Goal: Information Seeking & Learning: Learn about a topic

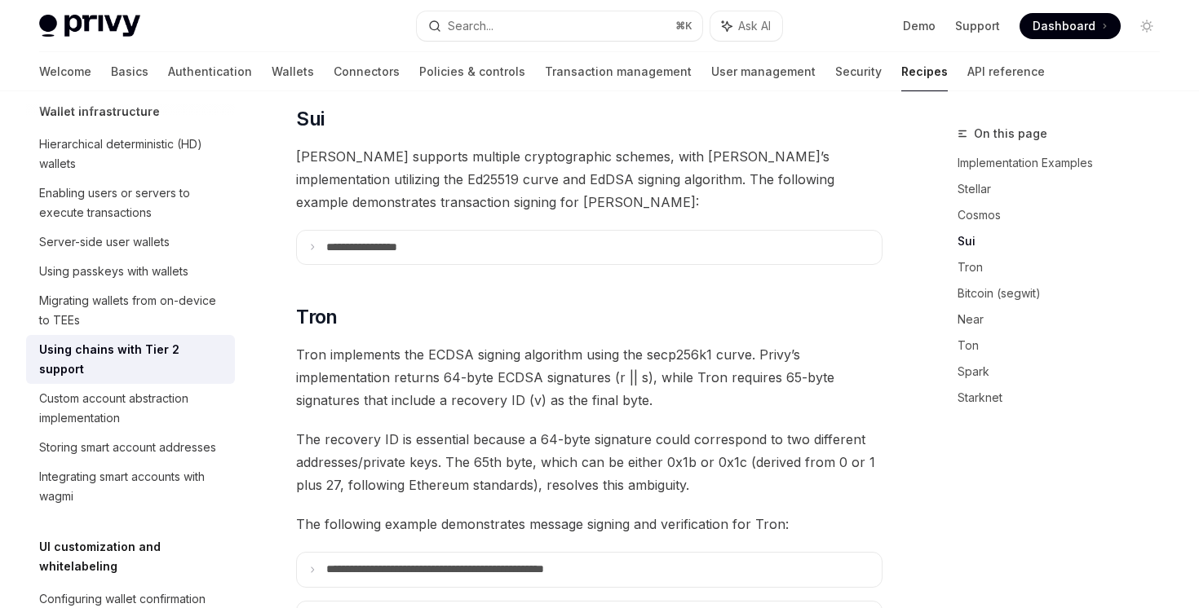
scroll to position [857, 0]
click at [516, 230] on summary "**********" at bounding box center [589, 247] width 585 height 34
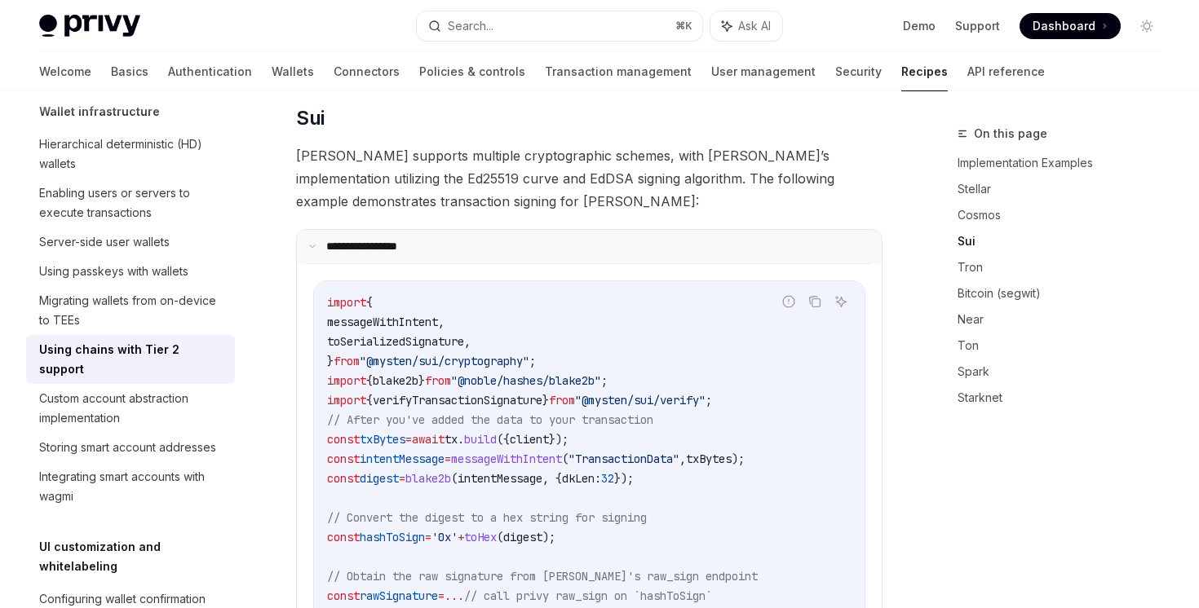
click at [516, 230] on summary "**********" at bounding box center [589, 247] width 585 height 34
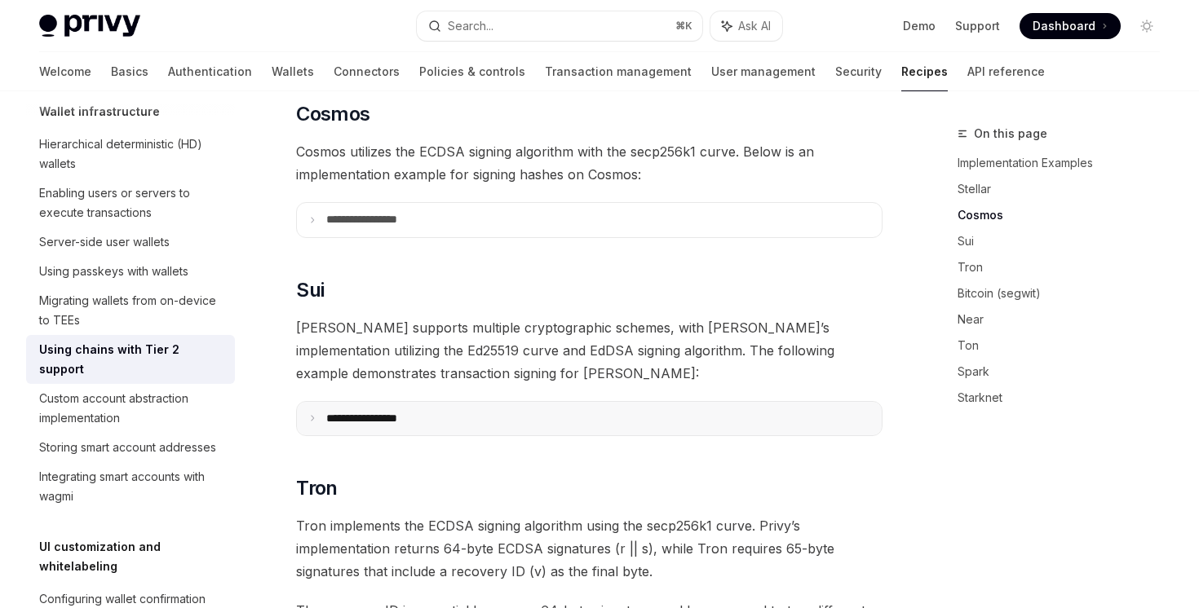
scroll to position [683, 0]
click at [111, 77] on link "Basics" at bounding box center [130, 71] width 38 height 39
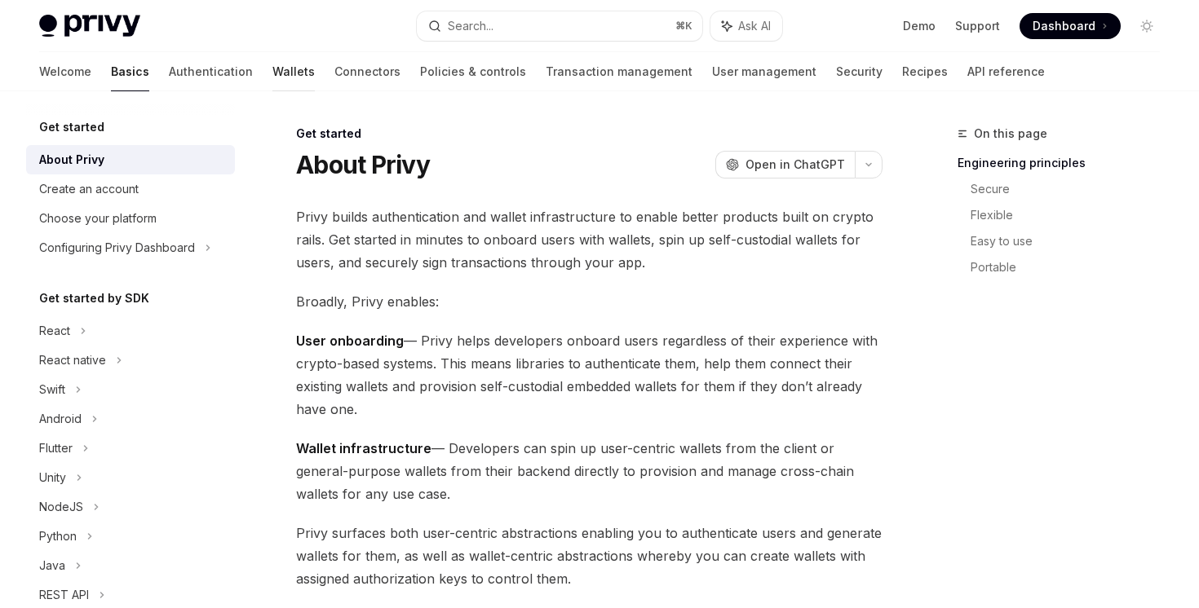
click at [272, 77] on link "Wallets" at bounding box center [293, 71] width 42 height 39
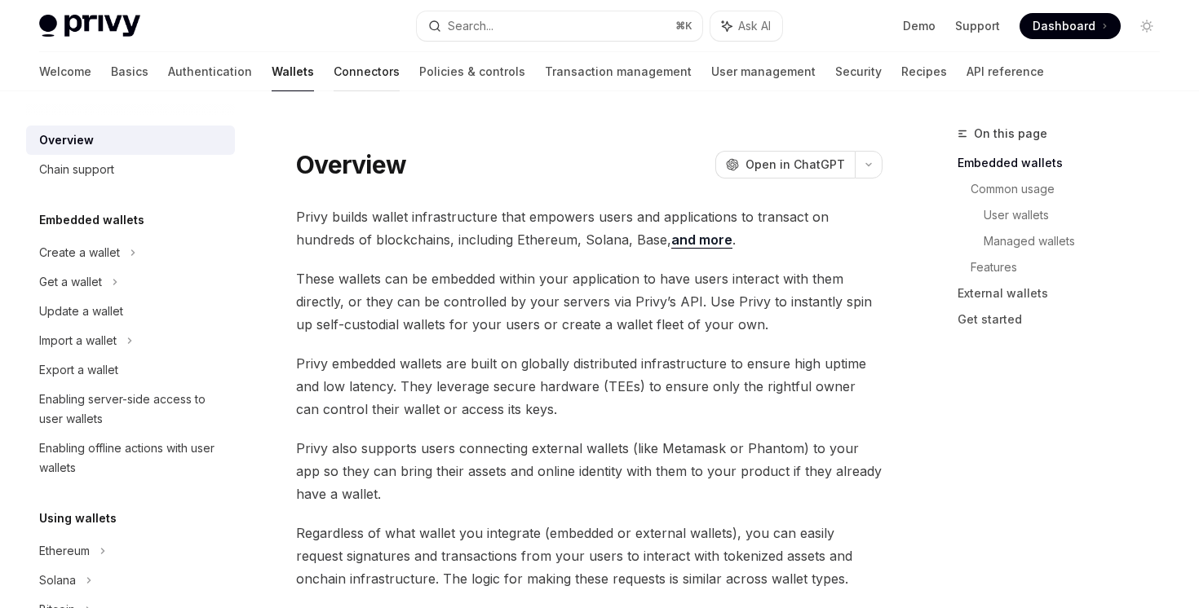
click at [334, 71] on link "Connectors" at bounding box center [367, 71] width 66 height 39
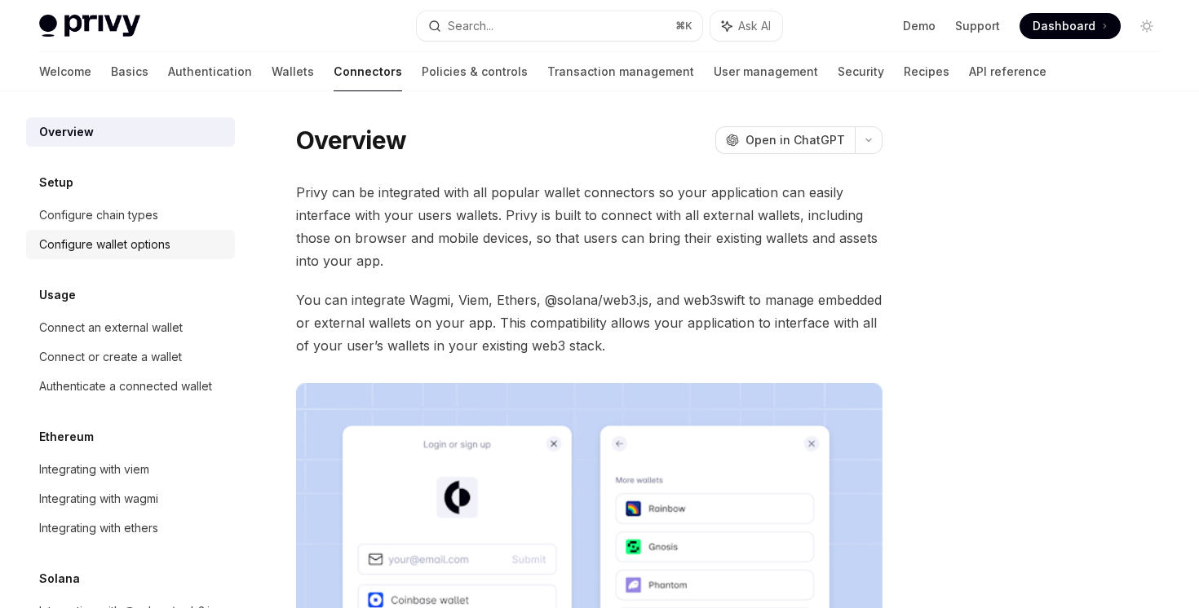
click at [189, 232] on link "Configure wallet options" at bounding box center [130, 244] width 209 height 29
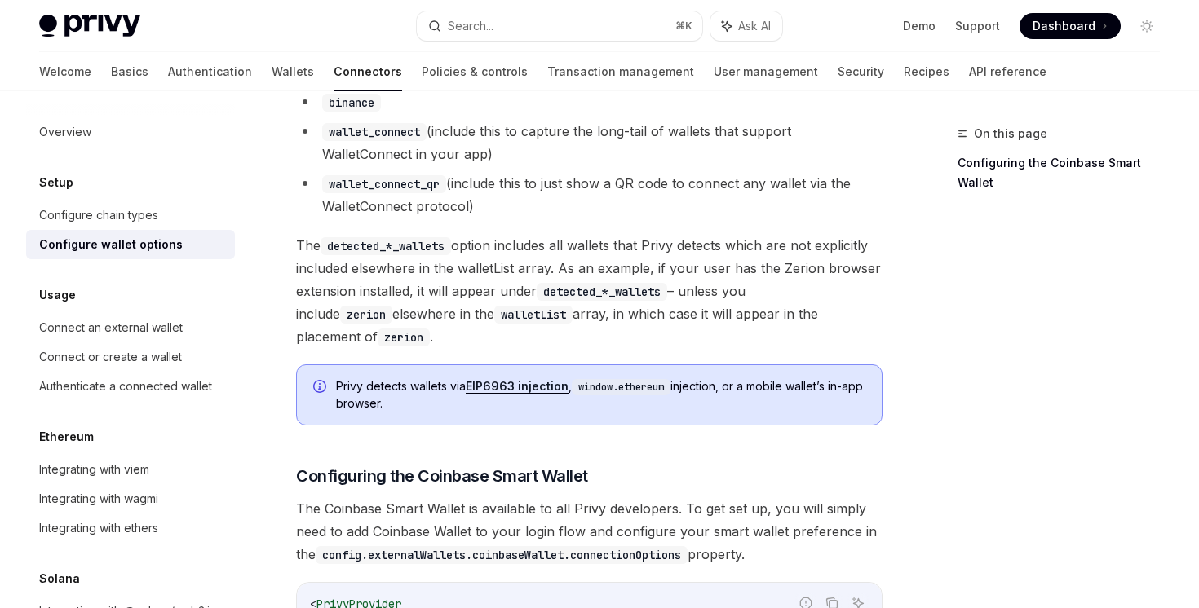
scroll to position [1507, 0]
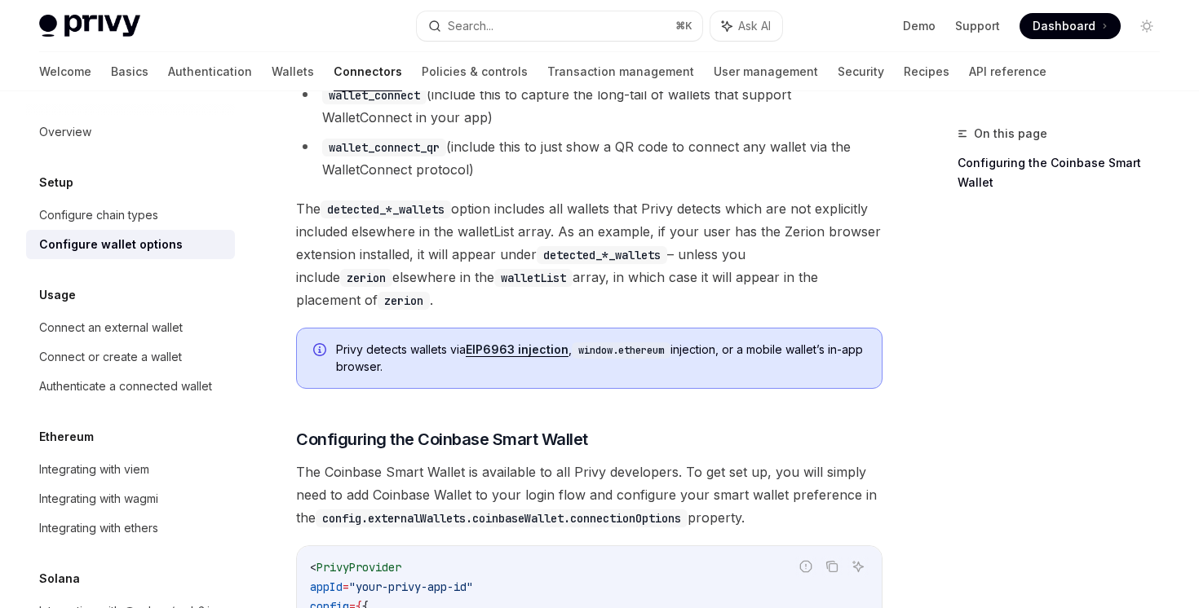
click at [514, 342] on link "EIP6963 injection" at bounding box center [517, 349] width 103 height 15
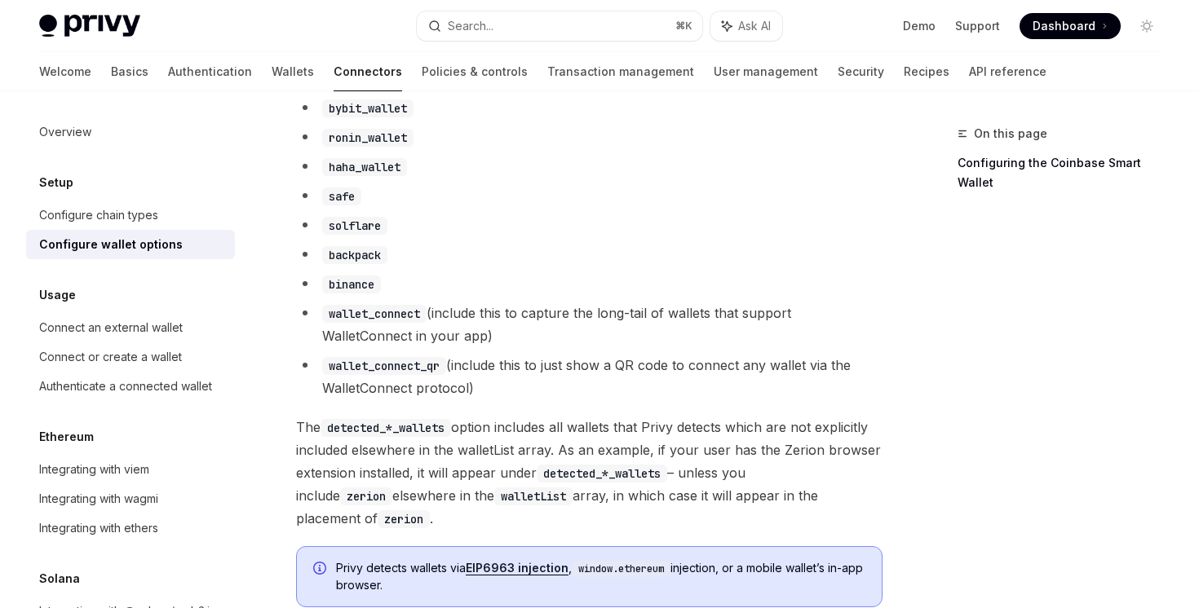
scroll to position [1373, 0]
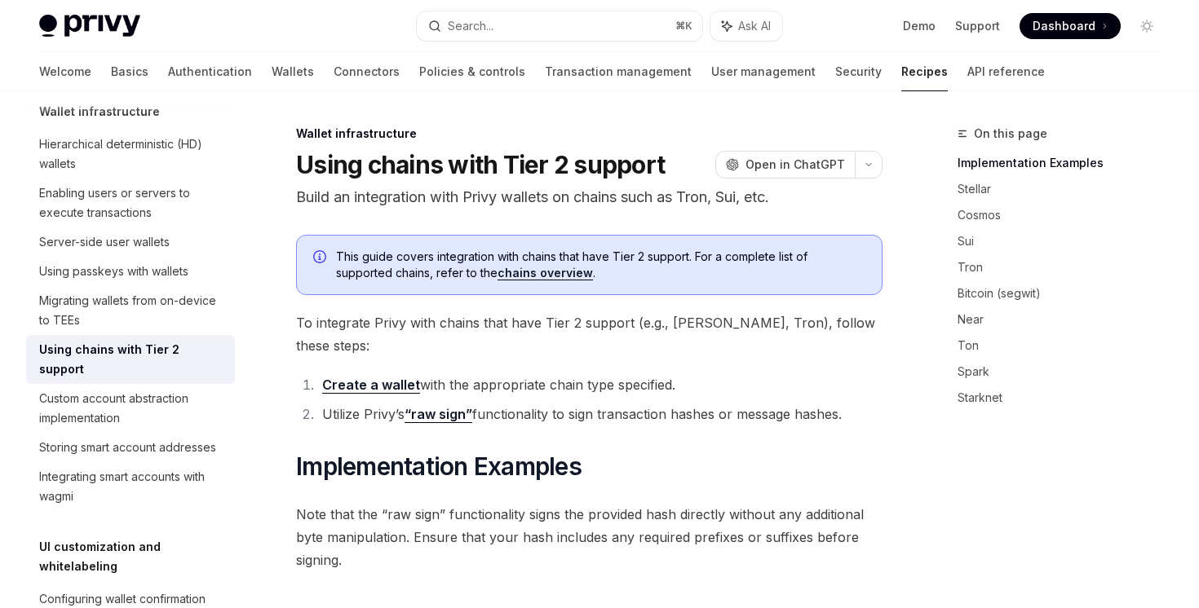
click at [550, 281] on link "chains overview" at bounding box center [544, 273] width 95 height 15
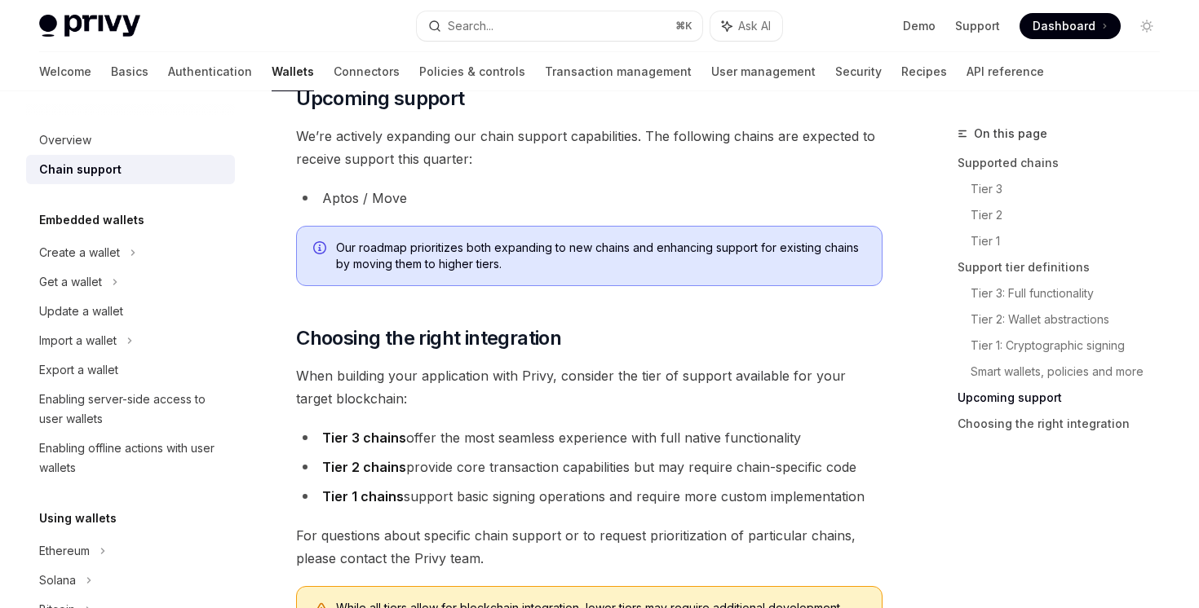
scroll to position [1938, 0]
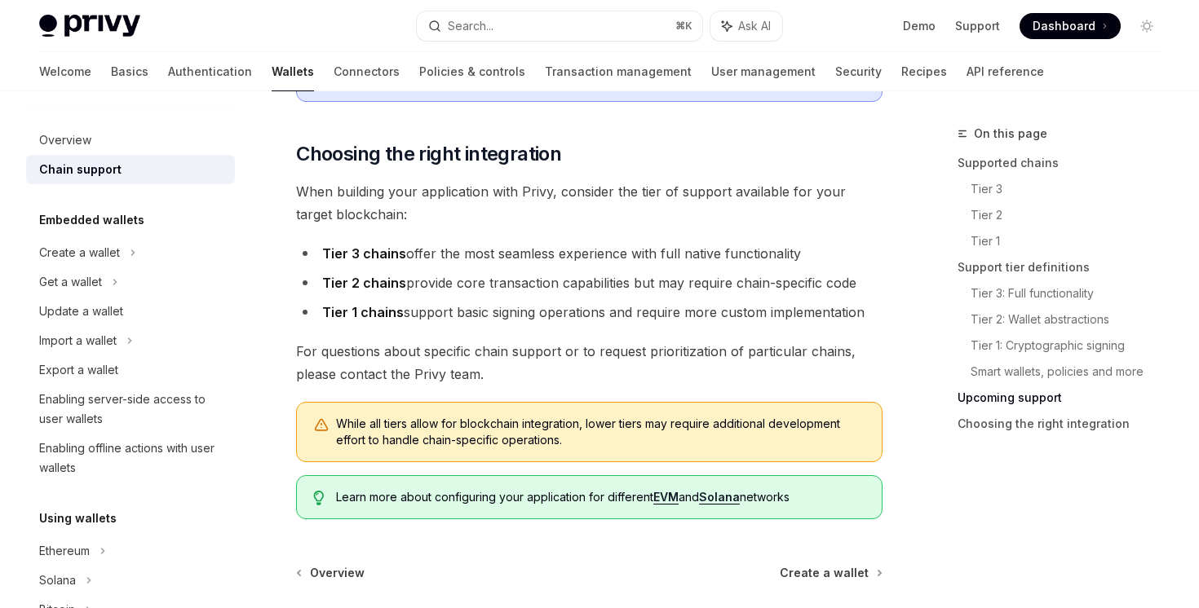
click at [36, 65] on div "Welcome Basics Authentication Wallets Connectors Policies & controls Transactio…" at bounding box center [599, 71] width 1199 height 39
click at [111, 65] on link "Basics" at bounding box center [130, 71] width 38 height 39
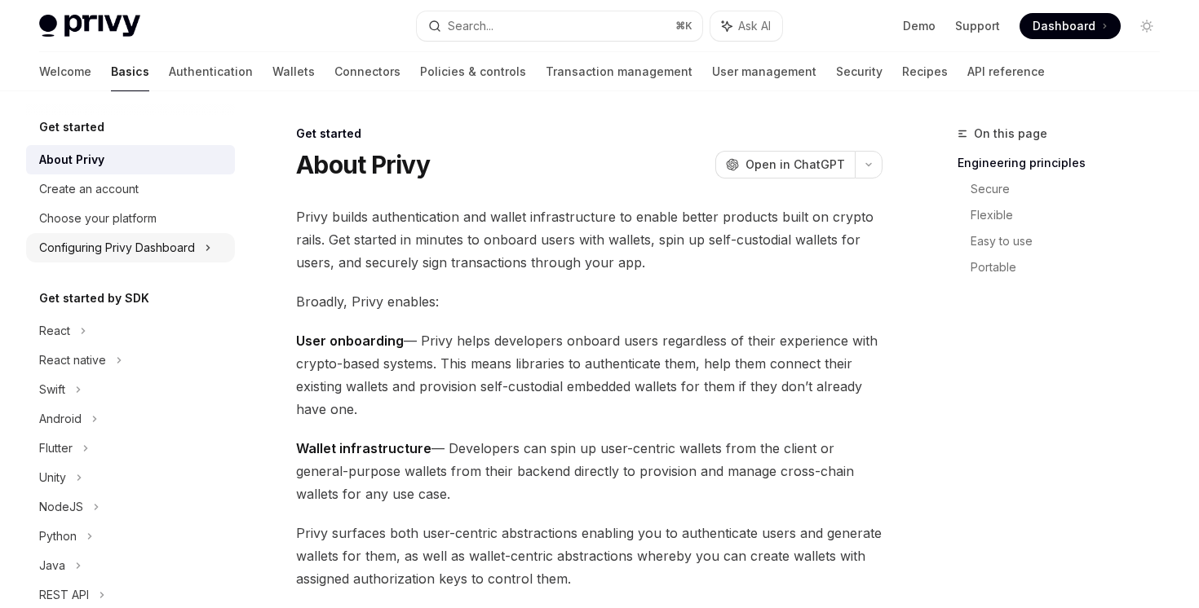
click at [188, 244] on div "Configuring Privy Dashboard" at bounding box center [117, 248] width 156 height 20
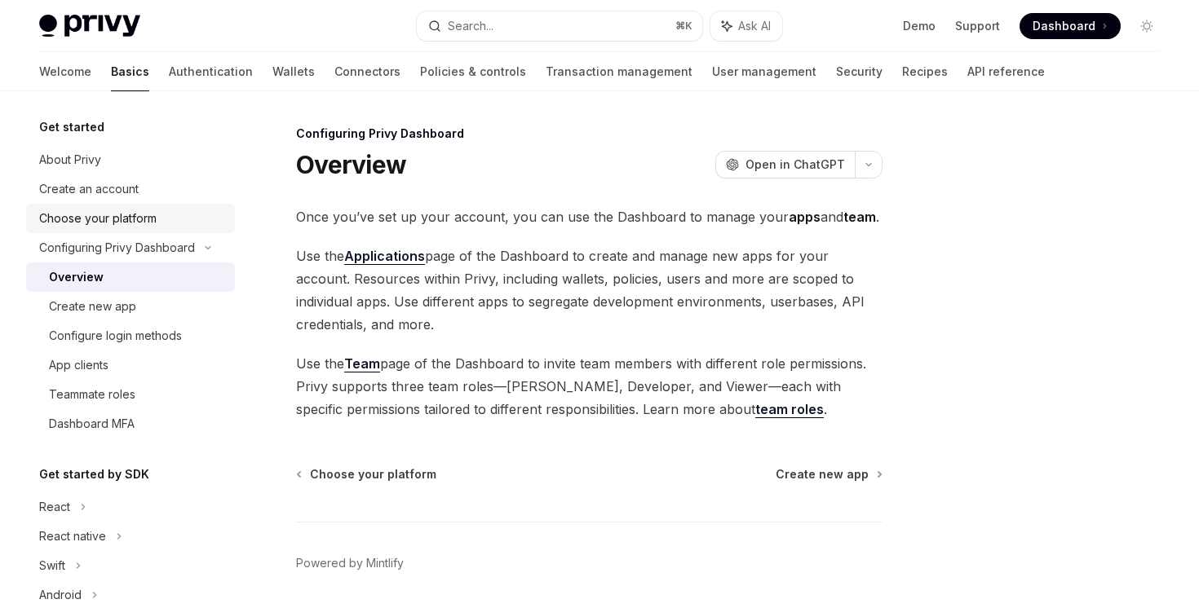
click at [179, 223] on div "Choose your platform" at bounding box center [132, 219] width 186 height 20
type textarea "*"
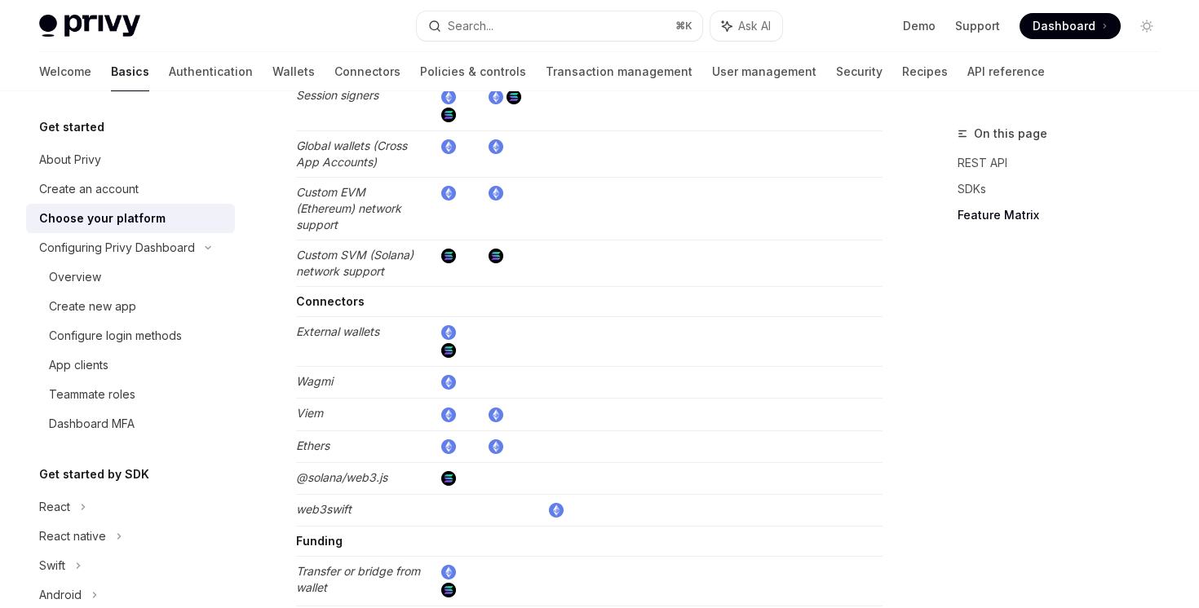
scroll to position [2759, 0]
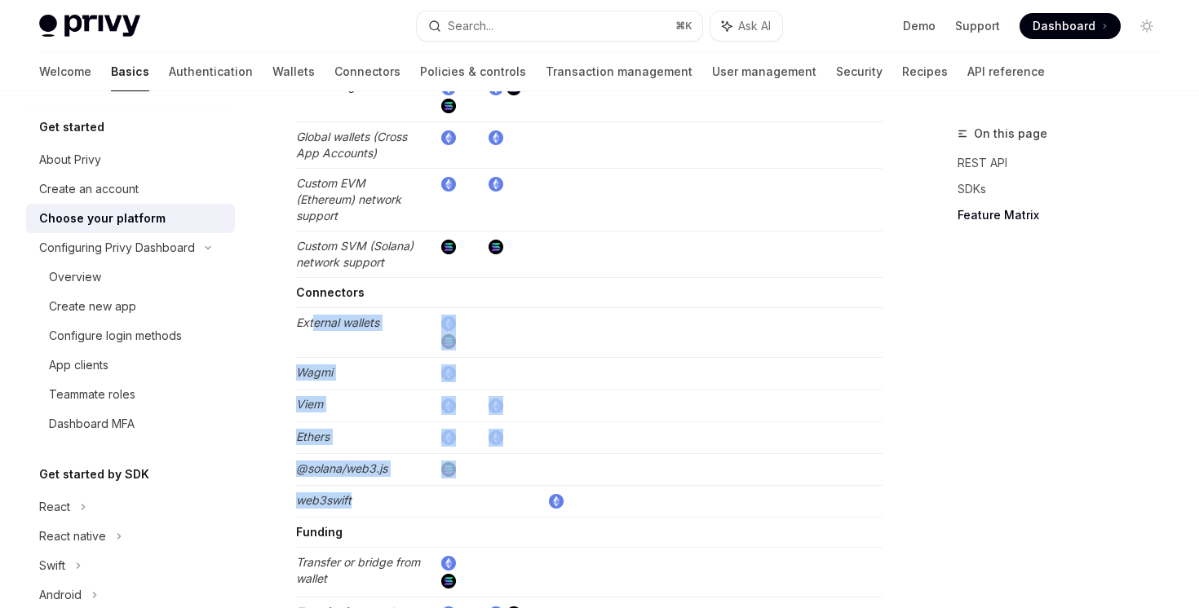
drag, startPoint x: 313, startPoint y: 316, endPoint x: 378, endPoint y: 506, distance: 200.6
click at [378, 506] on td "web3swift" at bounding box center [364, 501] width 137 height 32
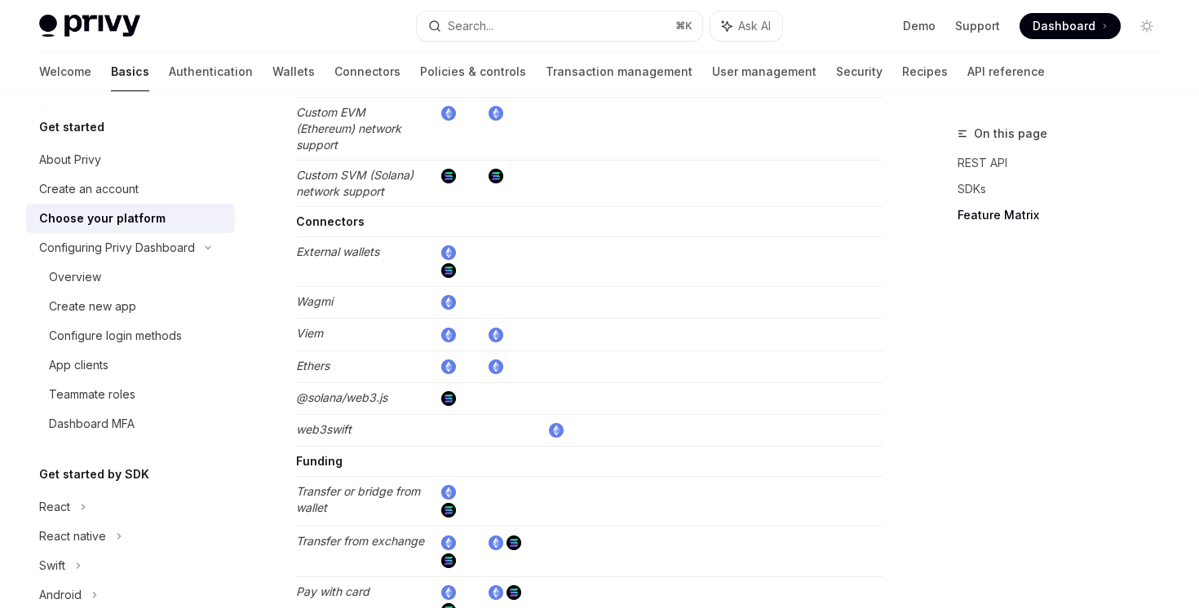
scroll to position [2891, 0]
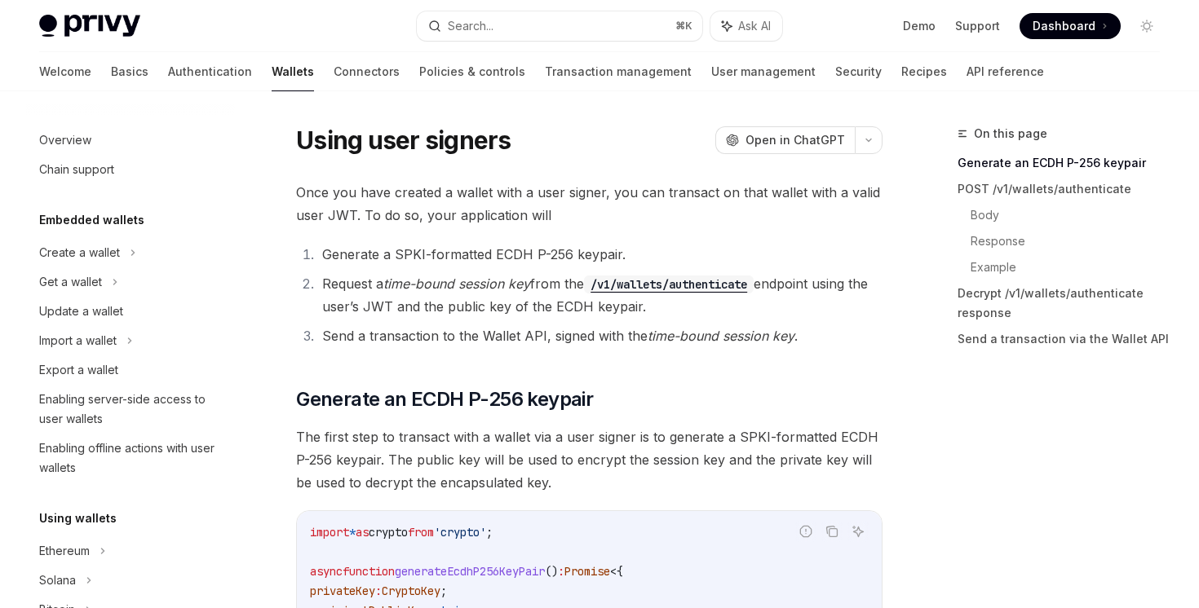
click at [550, 333] on li "Send a transaction to the Wallet API, signed with the time-bound session key ." at bounding box center [599, 336] width 565 height 23
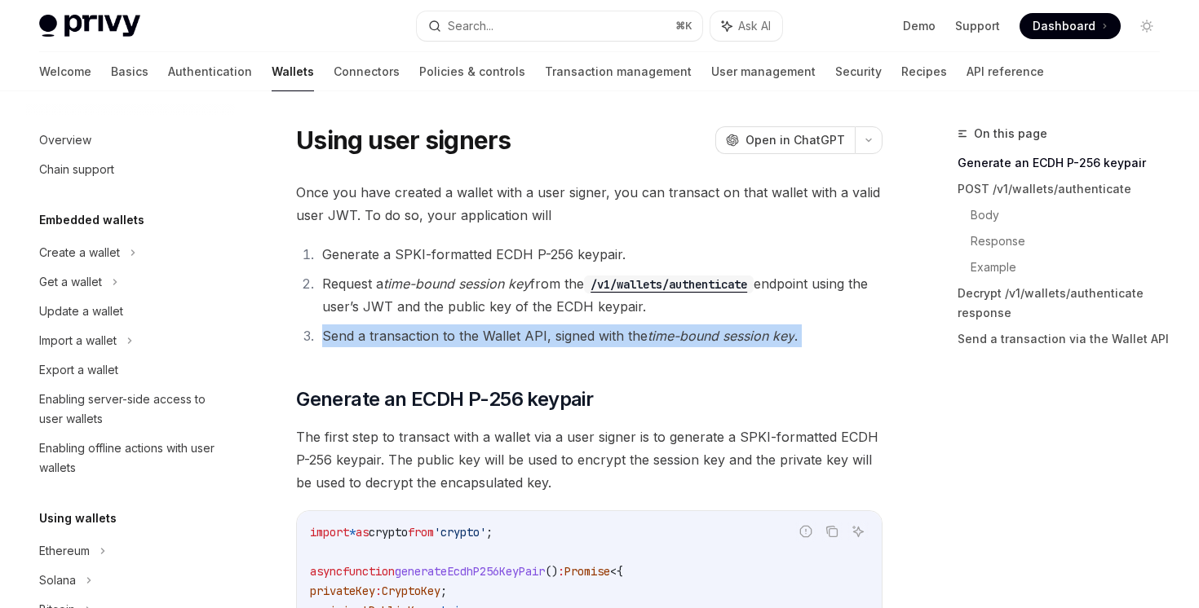
click at [550, 333] on li "Send a transaction to the Wallet API, signed with the time-bound session key ." at bounding box center [599, 336] width 565 height 23
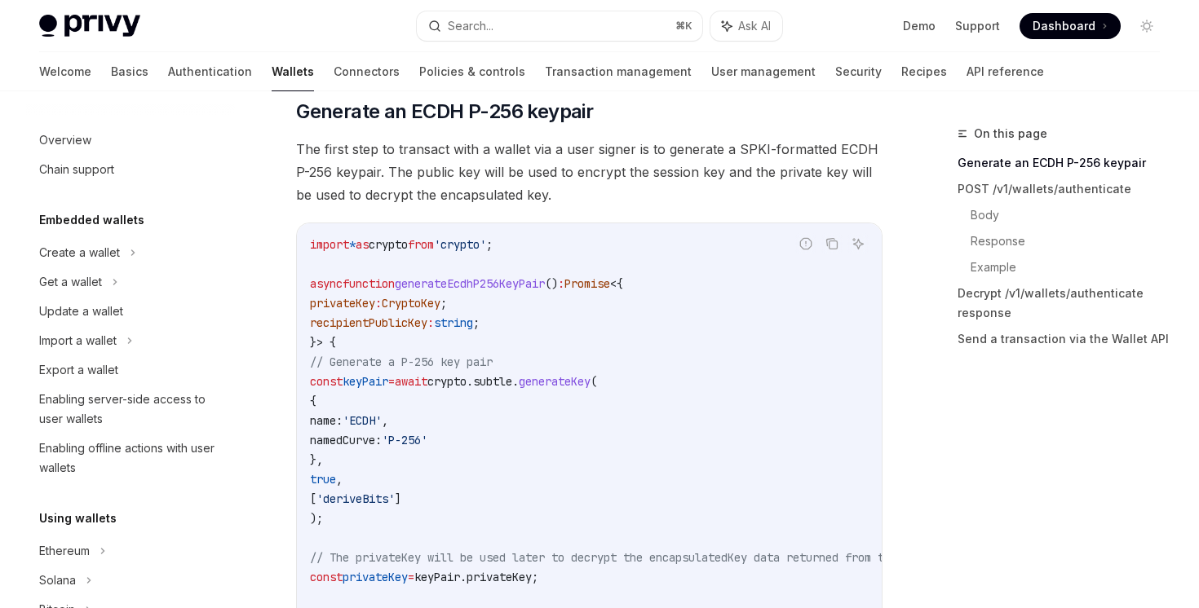
scroll to position [342, 0]
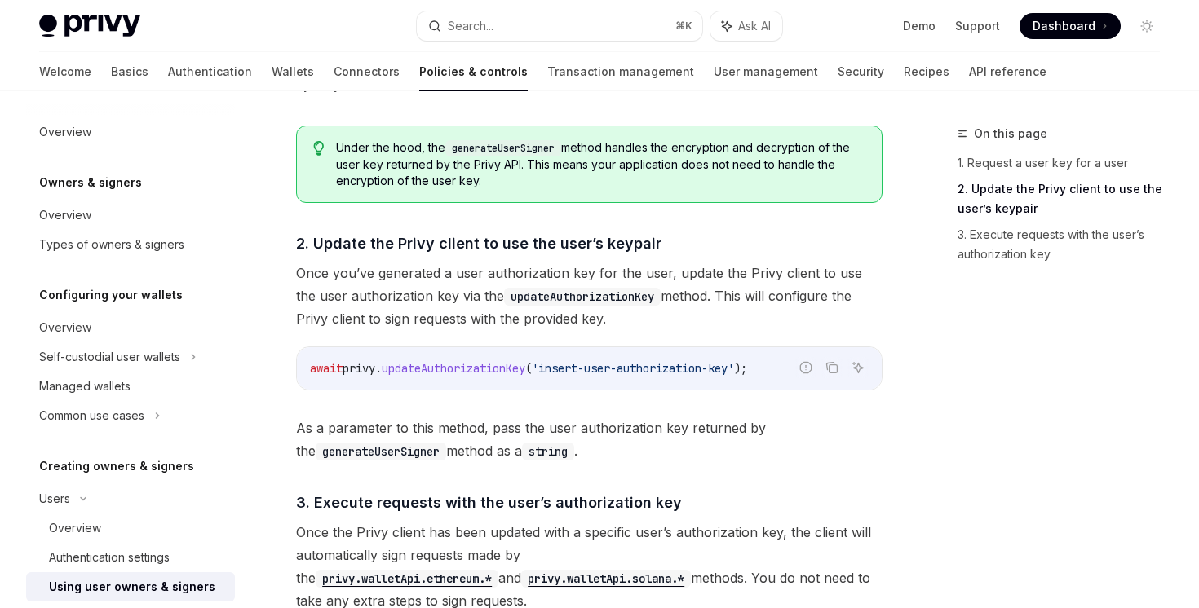
scroll to position [1324, 0]
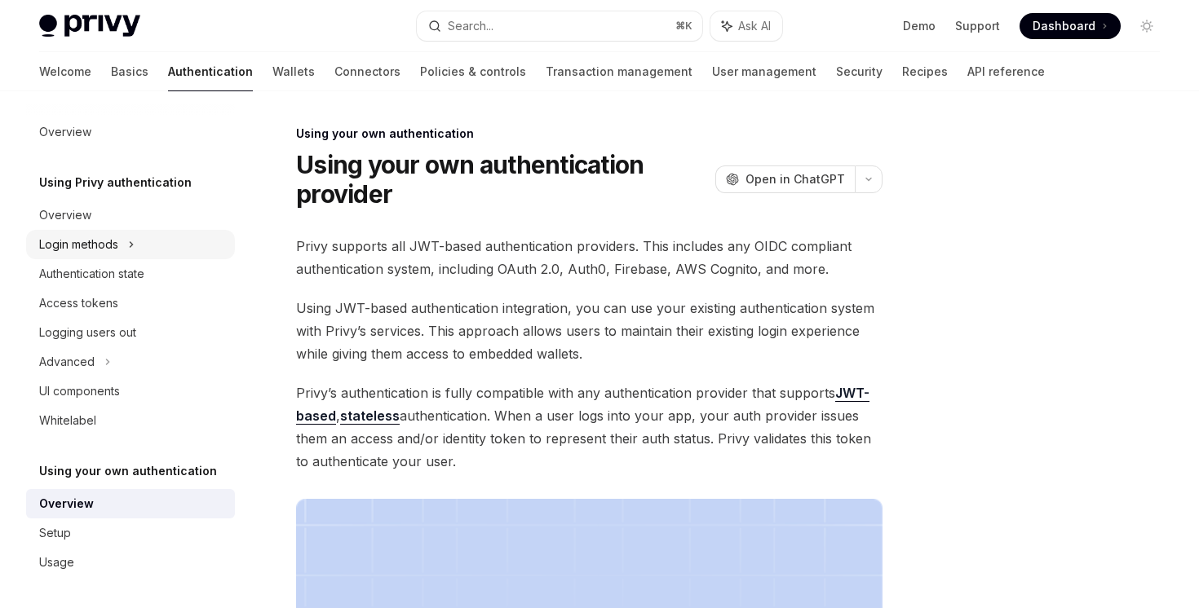
click at [154, 253] on div "Login methods" at bounding box center [130, 244] width 209 height 29
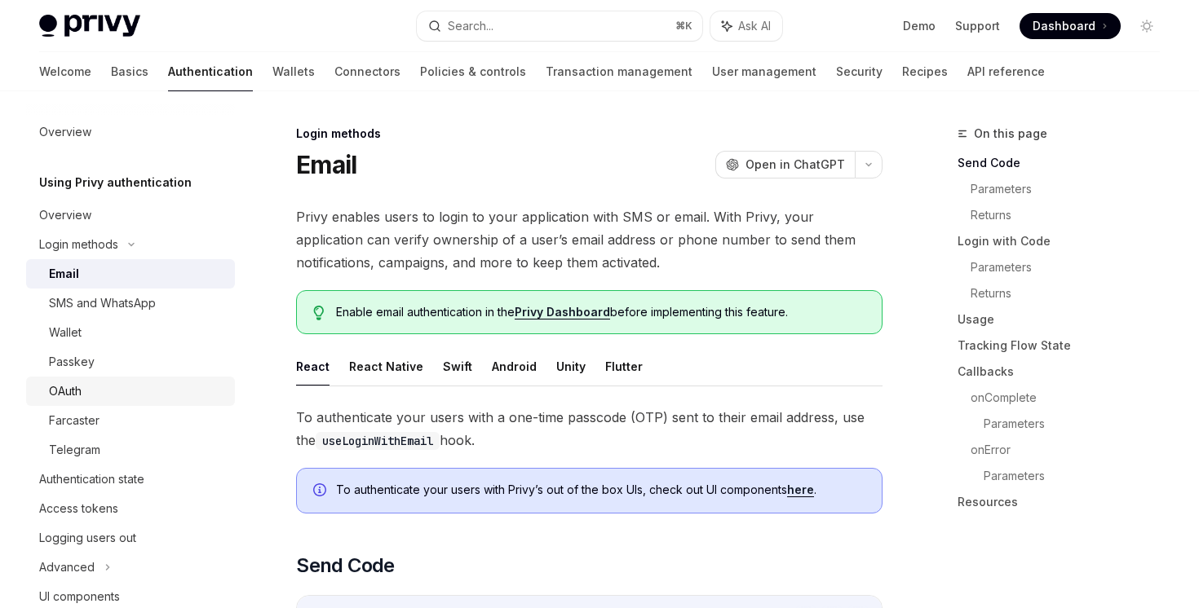
click at [135, 379] on link "OAuth" at bounding box center [130, 391] width 209 height 29
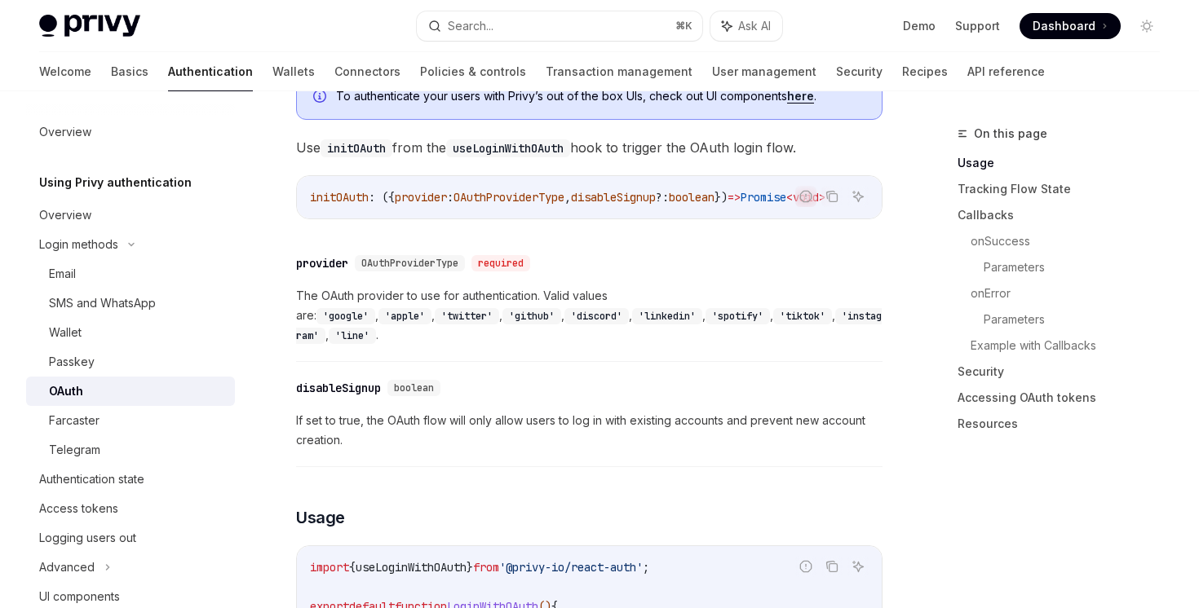
scroll to position [591, 0]
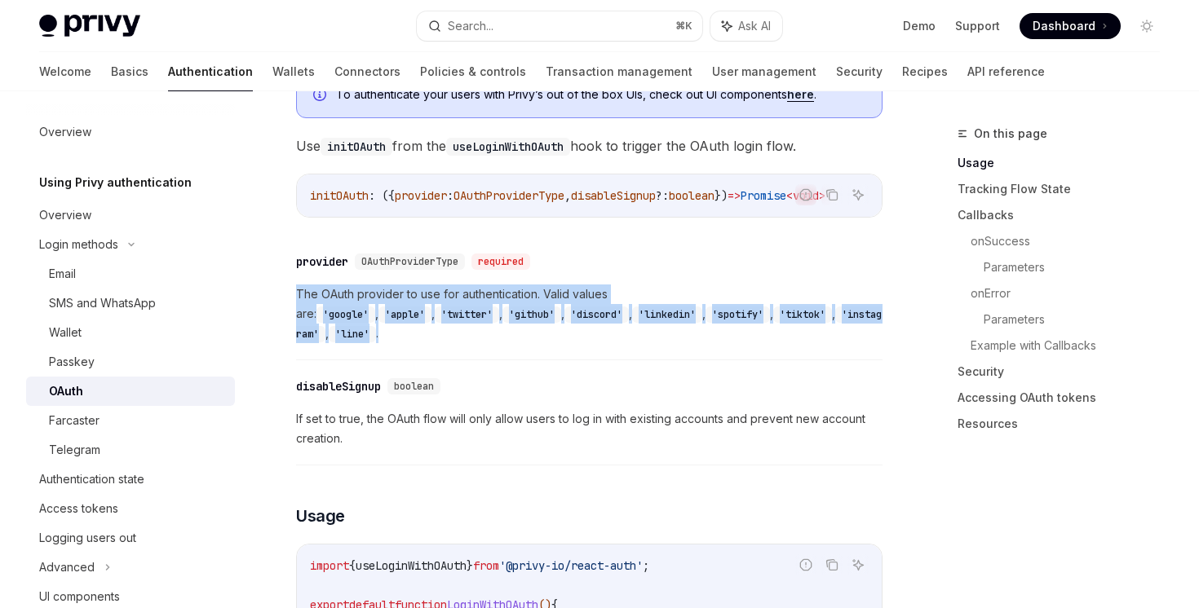
drag, startPoint x: 497, startPoint y: 281, endPoint x: 488, endPoint y: 337, distance: 57.0
click at [488, 337] on div "​ provider OAuthProviderType required The OAuth provider to use for authenticat…" at bounding box center [589, 302] width 586 height 117
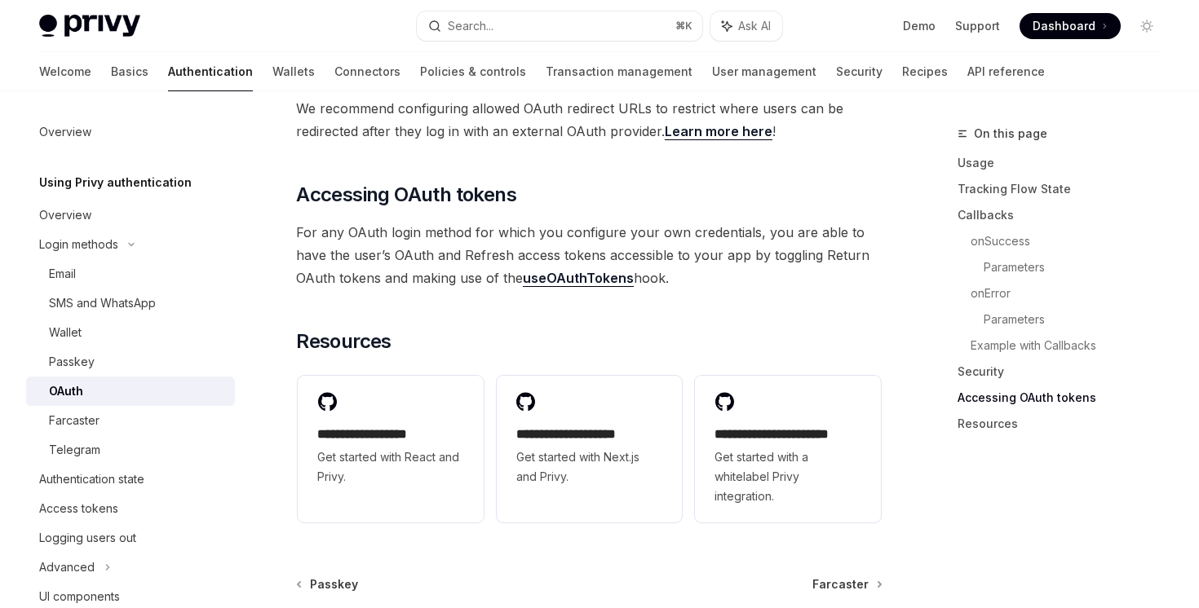
scroll to position [3329, 0]
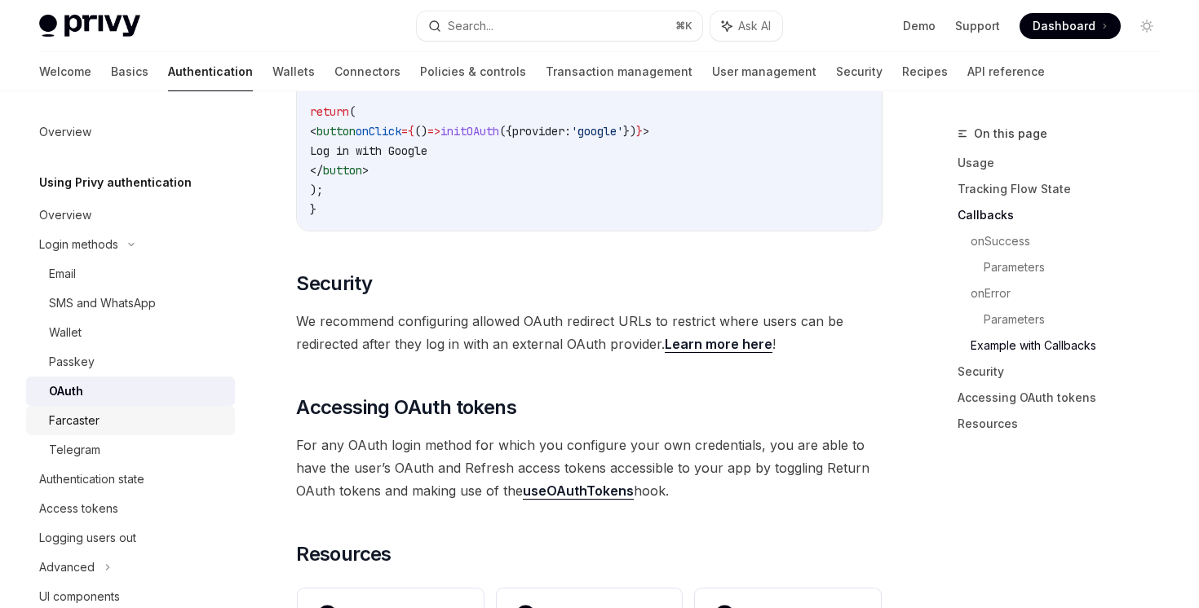
click at [170, 423] on div "Farcaster" at bounding box center [137, 421] width 176 height 20
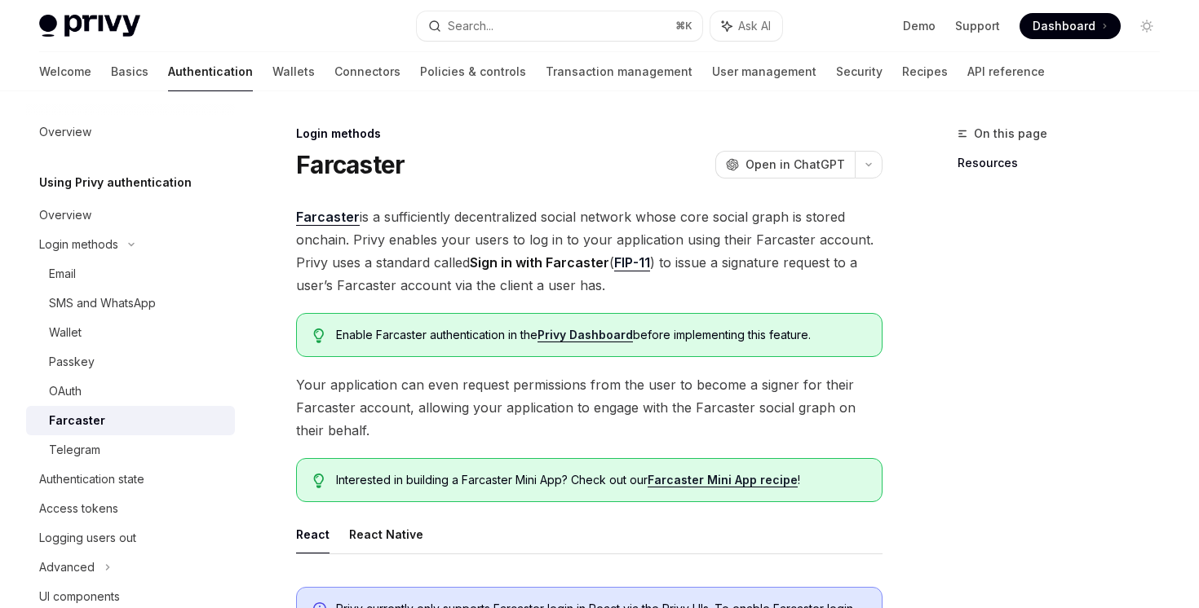
scroll to position [8, 0]
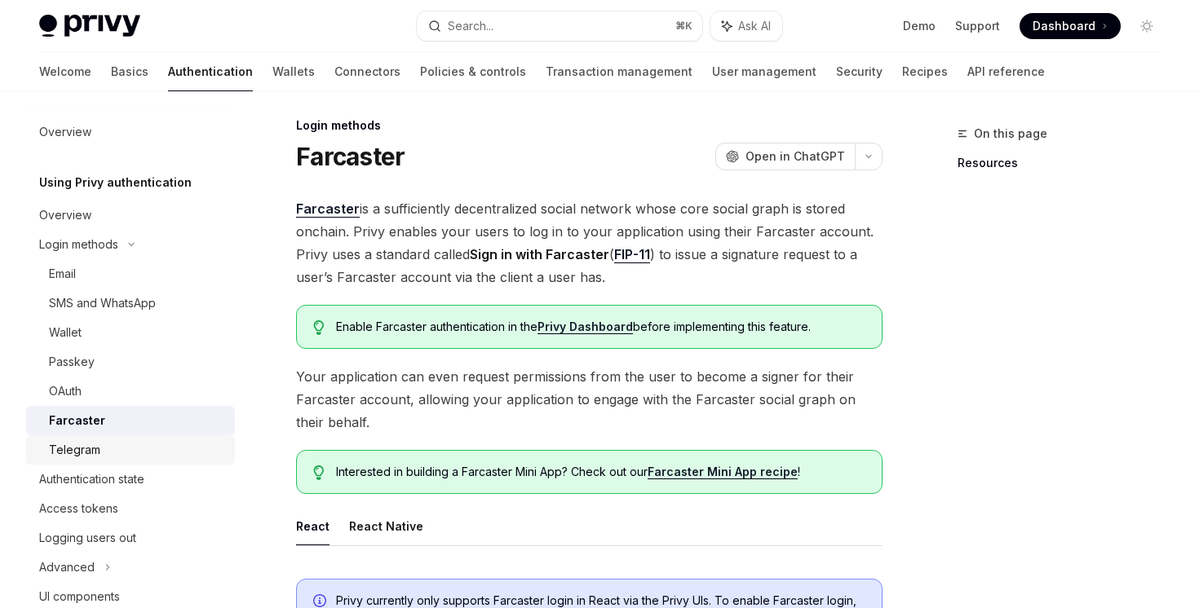
click at [195, 449] on div "Telegram" at bounding box center [137, 450] width 176 height 20
type textarea "*"
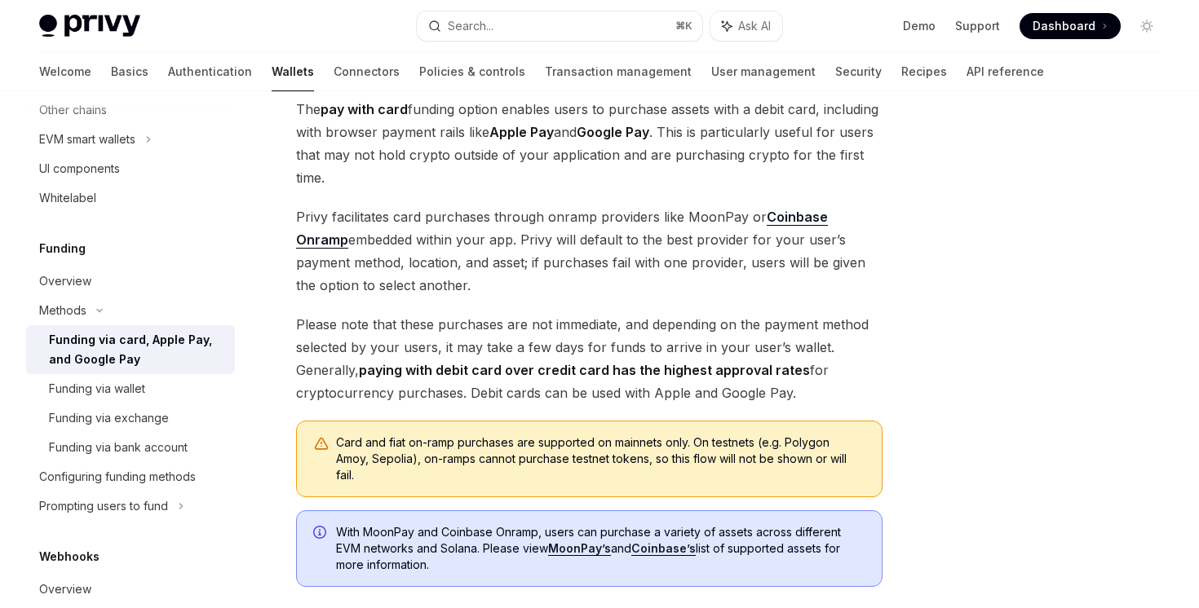
scroll to position [141, 0]
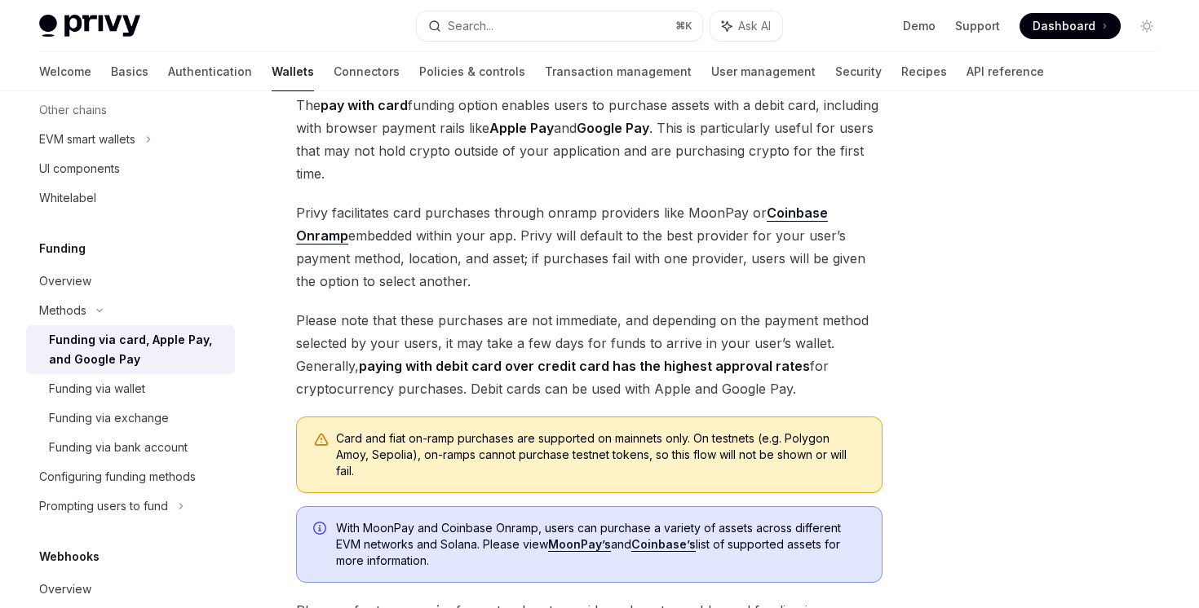
drag, startPoint x: 568, startPoint y: 193, endPoint x: 563, endPoint y: 290, distance: 97.1
click at [563, 290] on div "The pay with card funding option enables users to purchase assets with a debit …" at bounding box center [589, 404] width 586 height 621
click at [563, 290] on span "Privy facilitates card purchases through onramp providers like MoonPay or Coinb…" at bounding box center [589, 246] width 586 height 91
drag, startPoint x: 563, startPoint y: 290, endPoint x: 532, endPoint y: 404, distance: 117.5
click at [532, 404] on div "The pay with card funding option enables users to purchase assets with a debit …" at bounding box center [589, 404] width 586 height 621
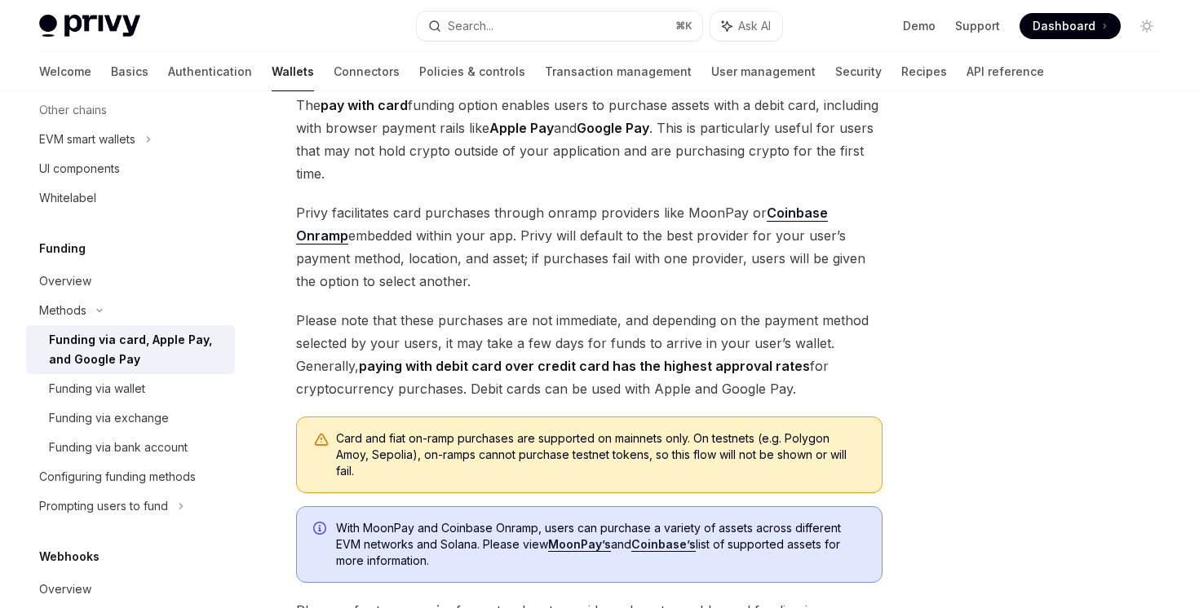
click at [532, 404] on div "The pay with card funding option enables users to purchase assets with a debit …" at bounding box center [589, 404] width 586 height 621
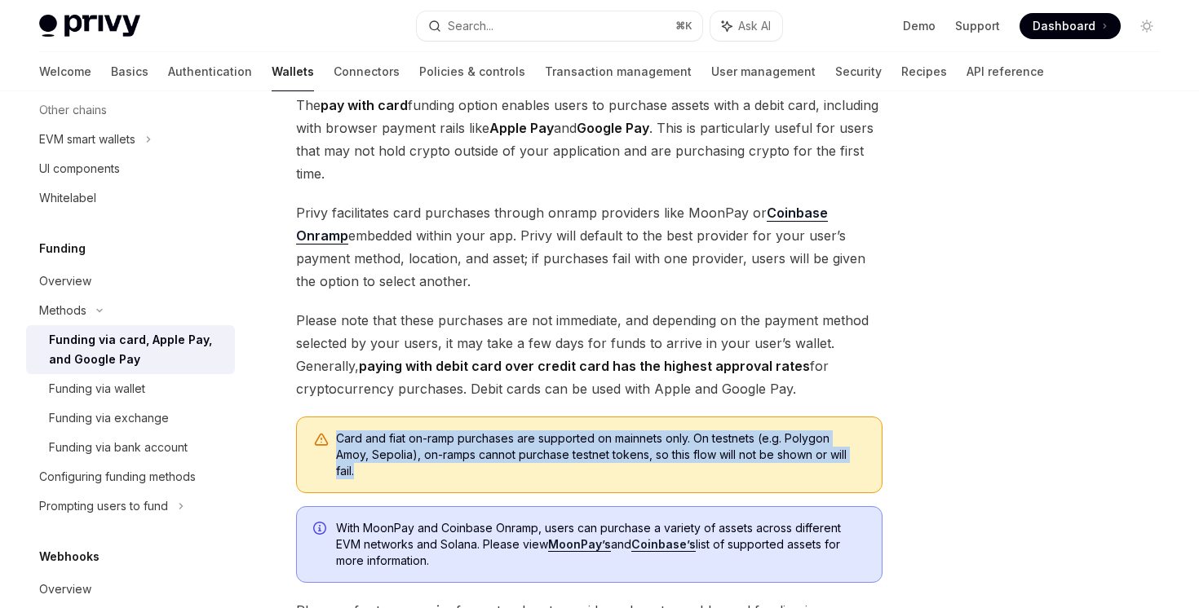
drag, startPoint x: 532, startPoint y: 404, endPoint x: 523, endPoint y: 476, distance: 73.2
click at [523, 476] on div "The pay with card funding option enables users to purchase assets with a debit …" at bounding box center [589, 404] width 586 height 621
click at [523, 476] on div "Card and fiat on-ramp purchases are supported on mainnets only. On testnets (e.…" at bounding box center [600, 455] width 529 height 49
drag, startPoint x: 523, startPoint y: 476, endPoint x: 524, endPoint y: 405, distance: 71.0
click at [524, 405] on div "The pay with card funding option enables users to purchase assets with a debit …" at bounding box center [589, 404] width 586 height 621
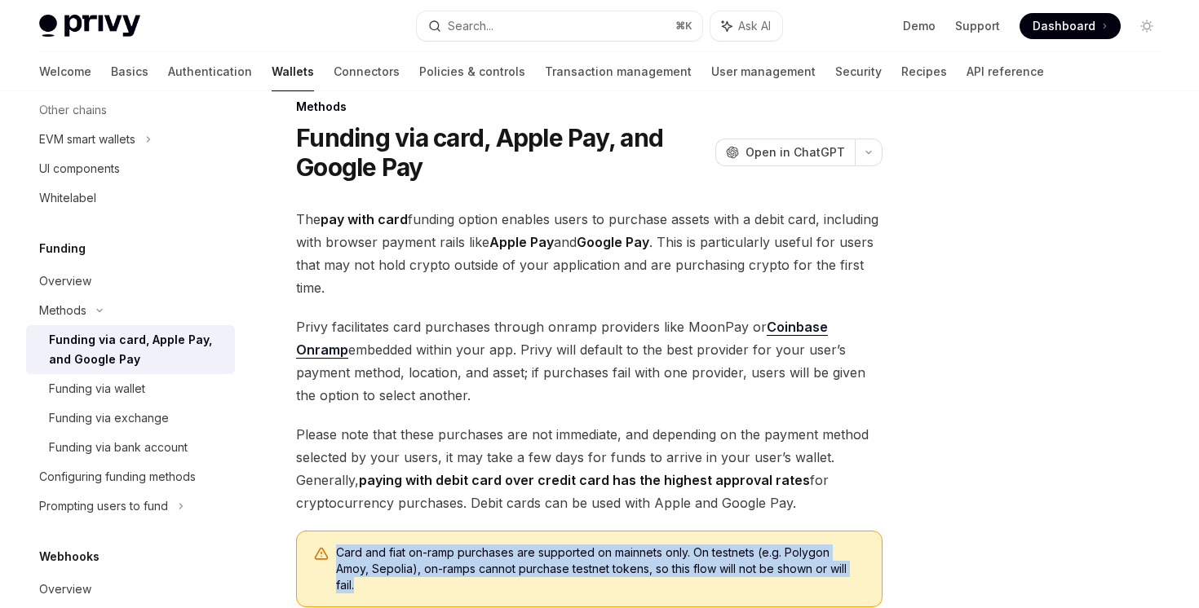
scroll to position [50, 0]
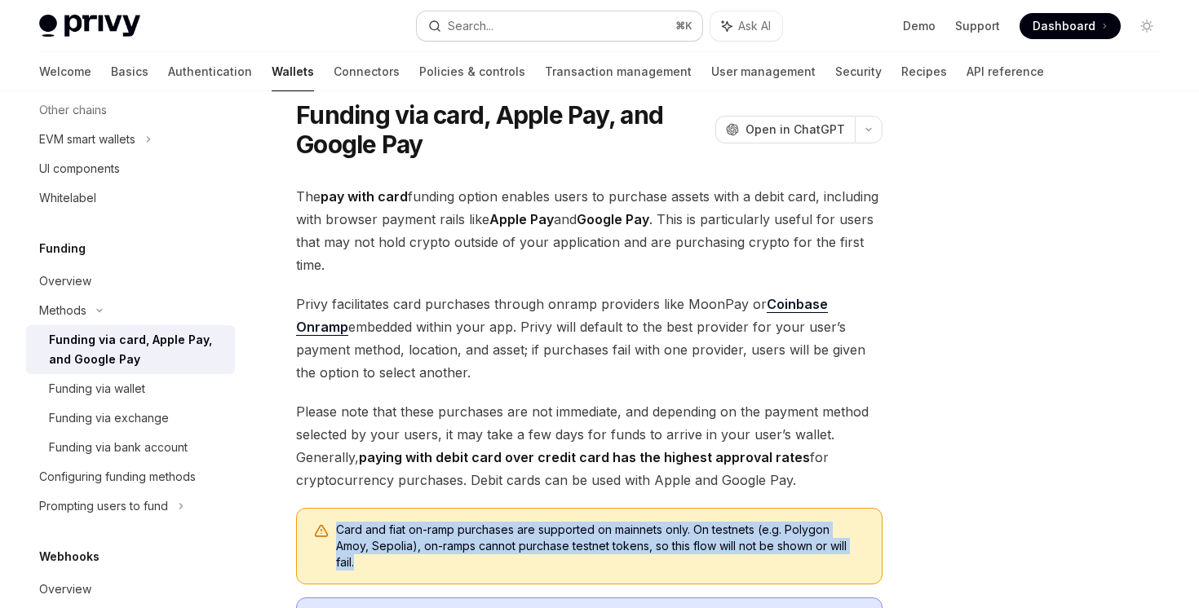
click at [487, 26] on div "Search..." at bounding box center [471, 26] width 46 height 20
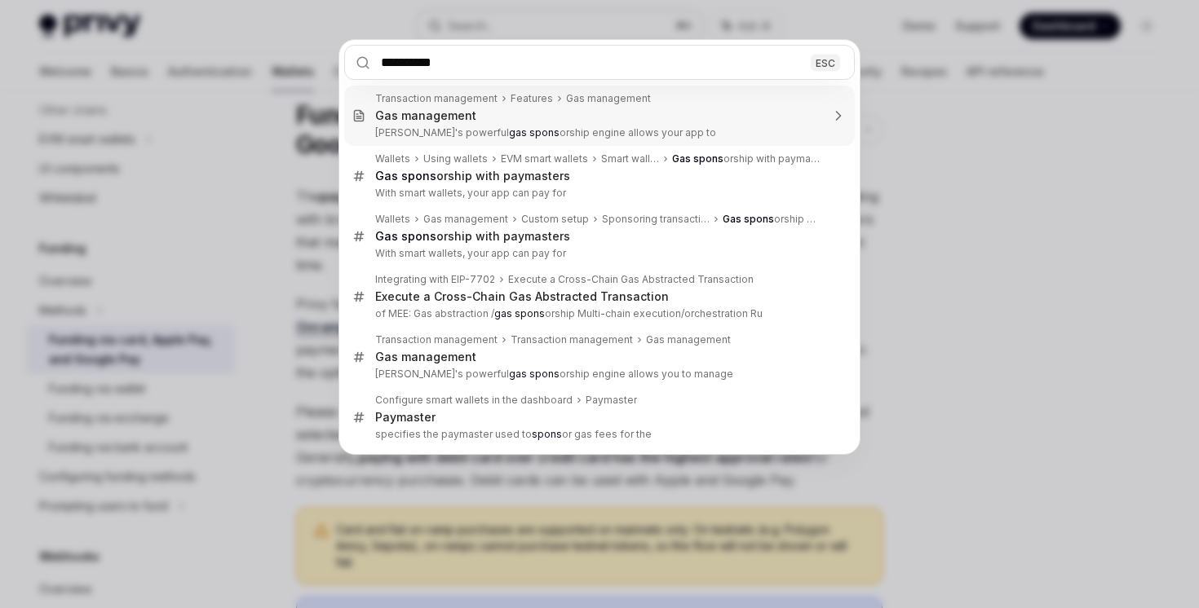
type input "**********"
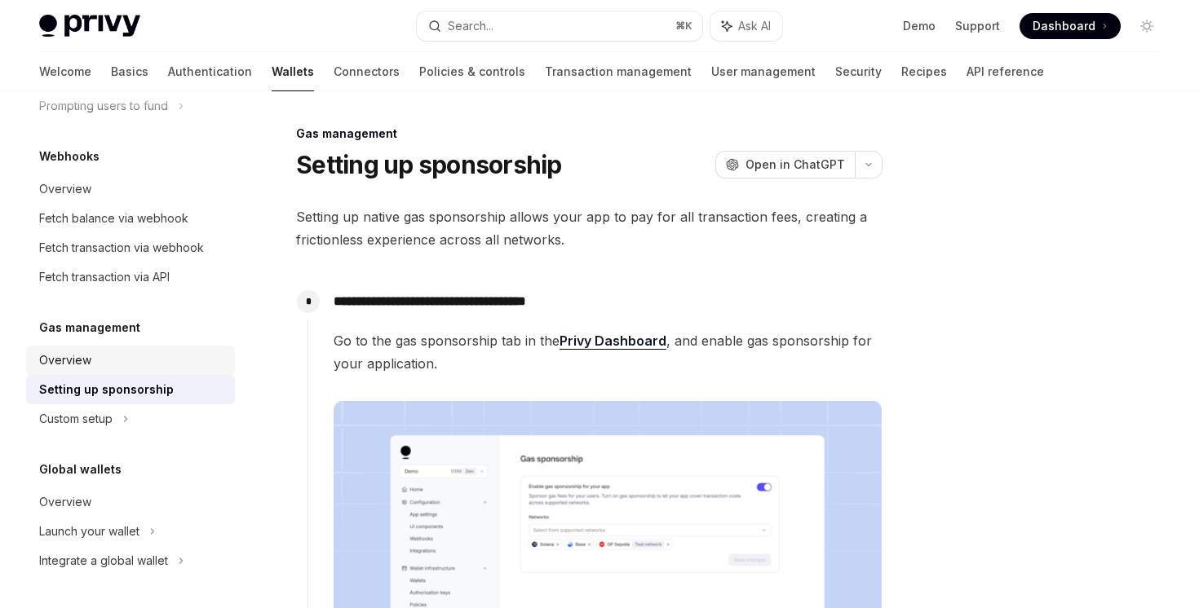
click at [131, 369] on div "Overview" at bounding box center [132, 361] width 186 height 20
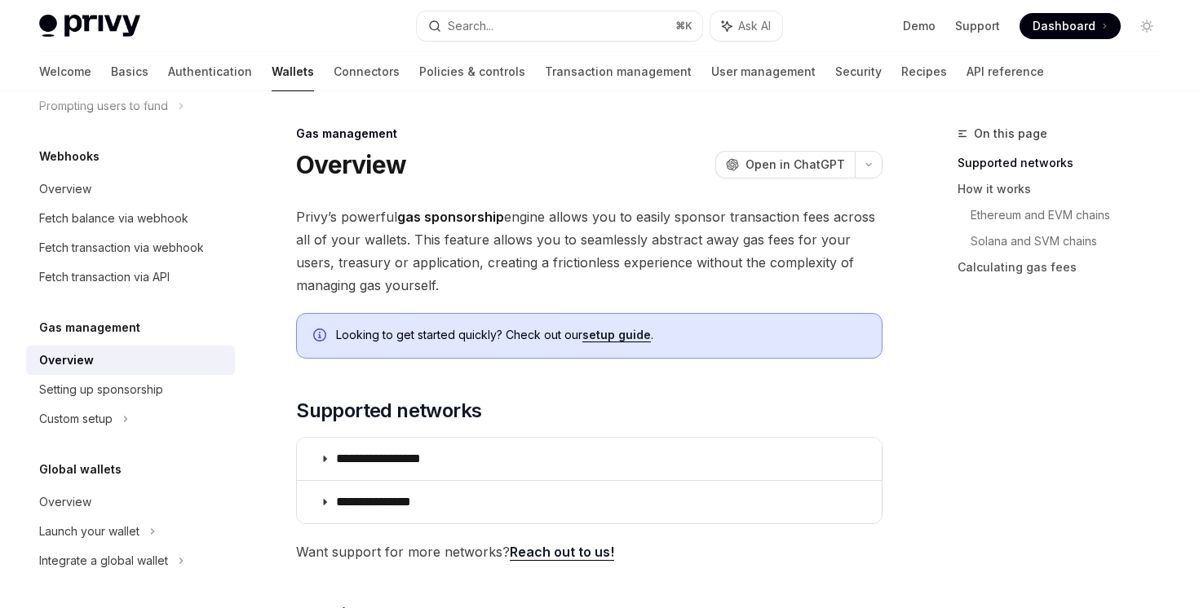
click at [603, 333] on link "setup guide" at bounding box center [616, 335] width 68 height 15
type textarea "*"
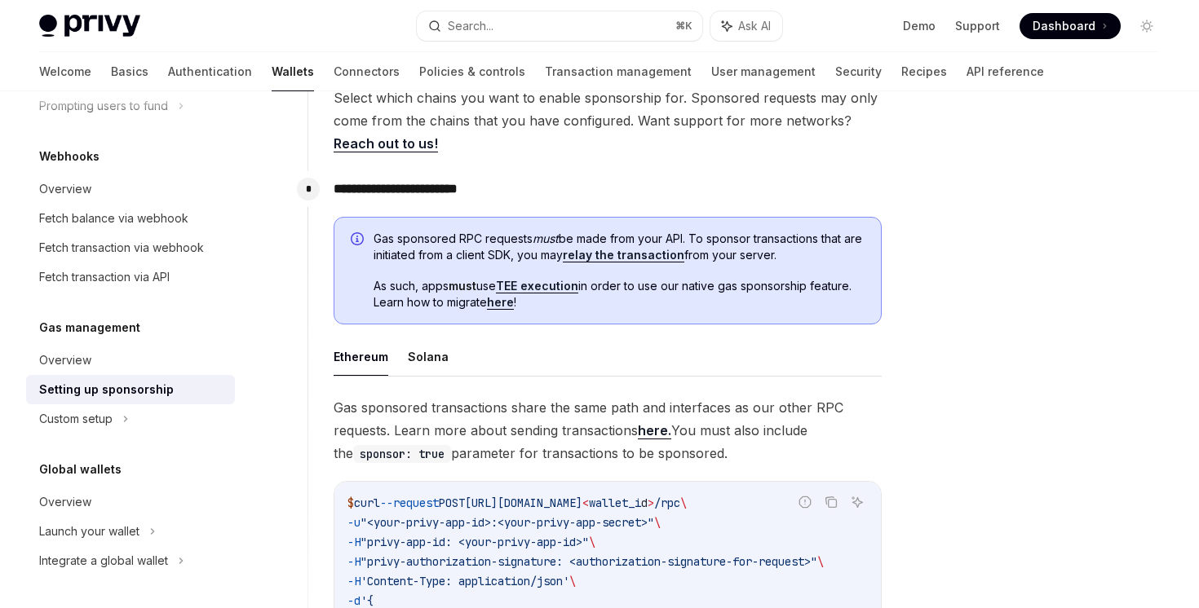
scroll to position [711, 0]
